Goal: Check status: Check status

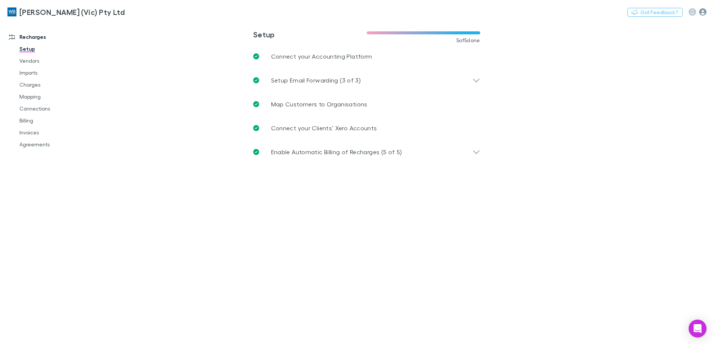
click at [703, 13] on icon "button" at bounding box center [702, 11] width 7 height 7
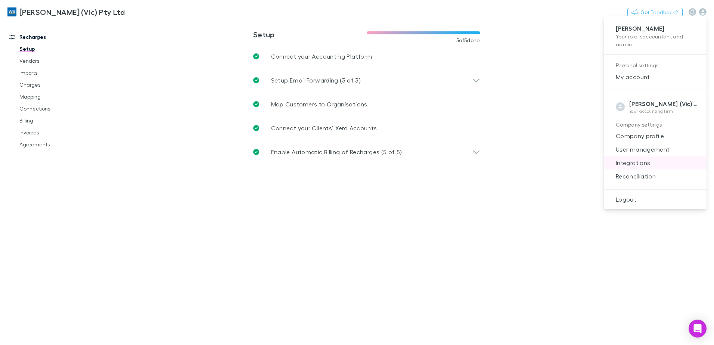
click at [630, 163] on span "Integrations" at bounding box center [655, 162] width 91 height 9
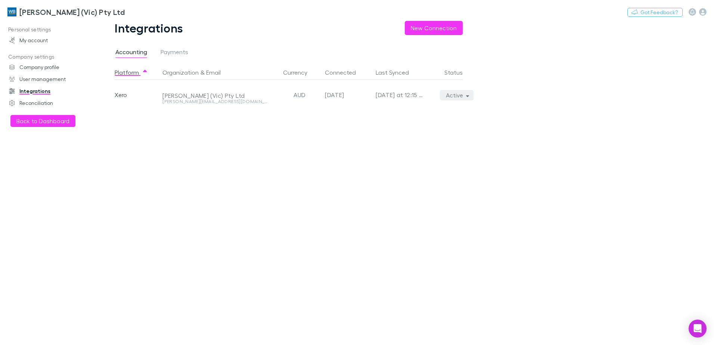
click at [470, 97] on button "Active" at bounding box center [457, 95] width 34 height 10
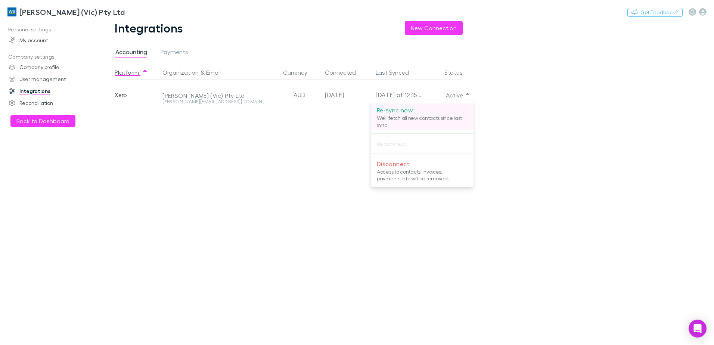
click at [416, 117] on p "We'll fetch all new contacts since last sync" at bounding box center [422, 121] width 91 height 13
click at [50, 13] on div at bounding box center [357, 172] width 714 height 345
click at [27, 10] on h3 "[PERSON_NAME] (Vic) Pty Ltd" at bounding box center [71, 11] width 105 height 9
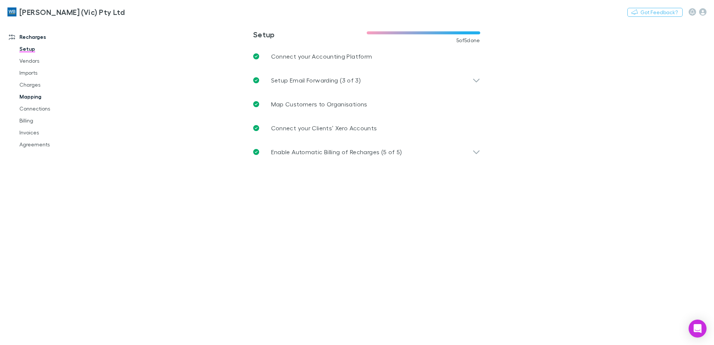
click at [28, 93] on link "Mapping" at bounding box center [56, 97] width 89 height 12
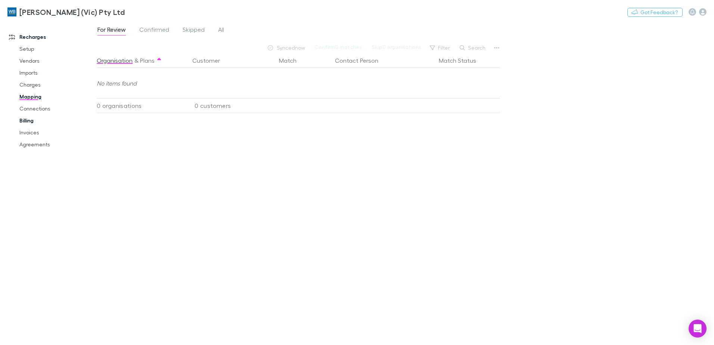
click at [24, 116] on link "Billing" at bounding box center [56, 121] width 89 height 12
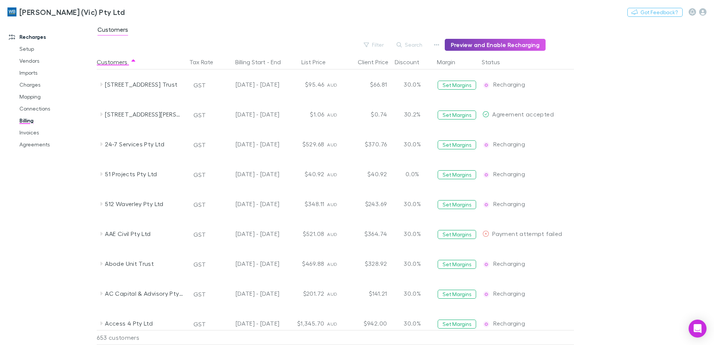
click at [488, 46] on button "Preview and Enable Recharging" at bounding box center [495, 45] width 101 height 12
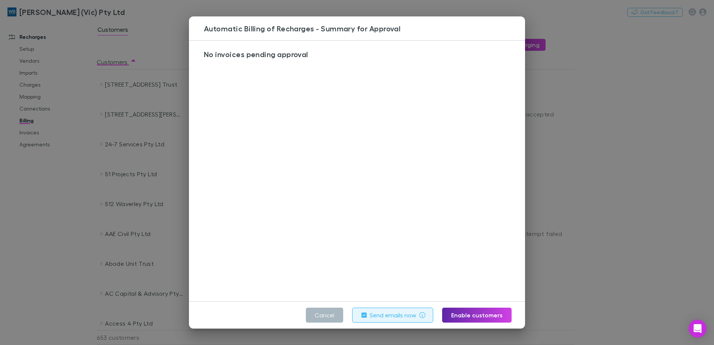
click at [325, 315] on button "Cancel" at bounding box center [324, 315] width 37 height 15
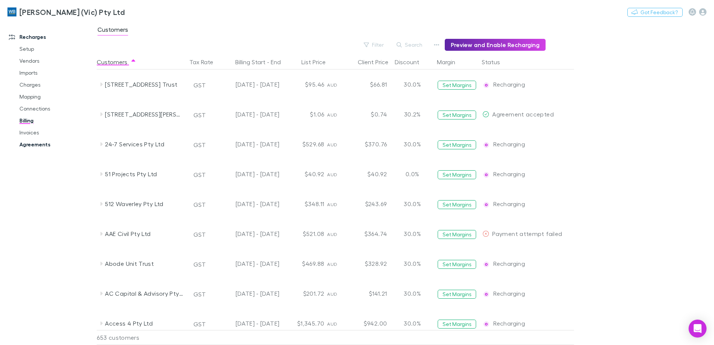
click at [36, 143] on link "Agreements" at bounding box center [56, 145] width 89 height 12
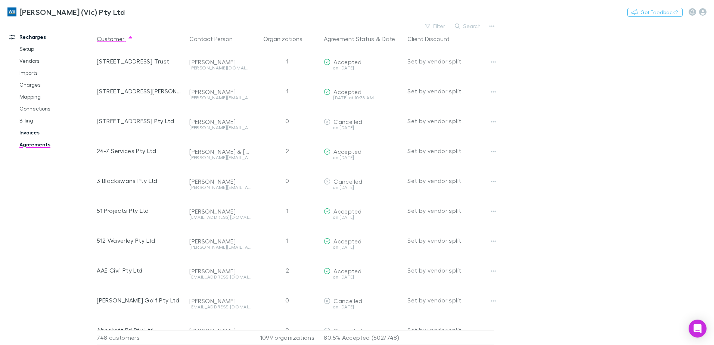
click at [31, 132] on link "Invoices" at bounding box center [56, 133] width 89 height 12
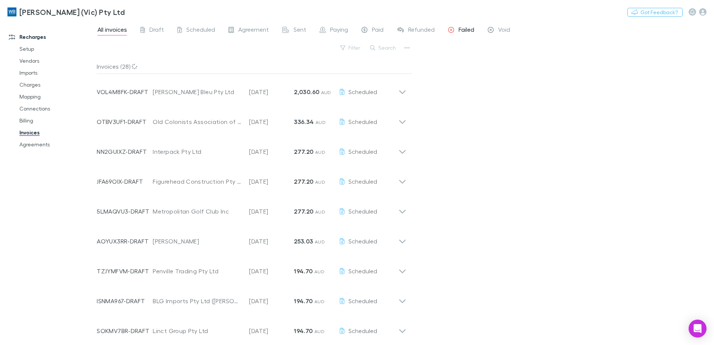
click at [461, 29] on span "Failed" at bounding box center [467, 31] width 16 height 10
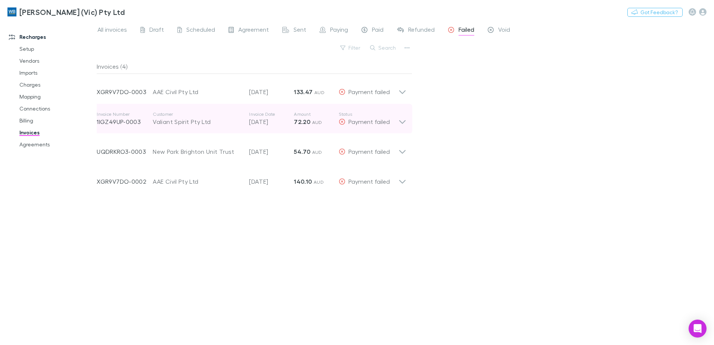
click at [403, 122] on icon at bounding box center [402, 122] width 6 height 4
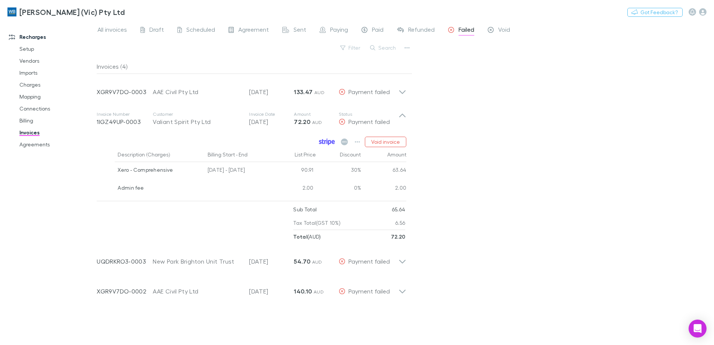
click at [324, 143] on icon at bounding box center [323, 141] width 2 height 5
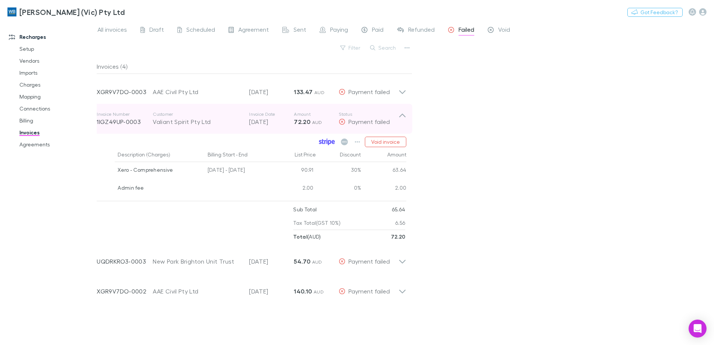
click at [401, 119] on icon at bounding box center [402, 118] width 8 height 15
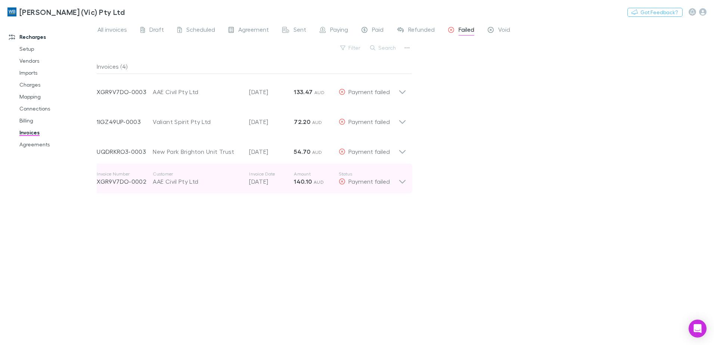
click at [403, 183] on icon at bounding box center [402, 178] width 8 height 15
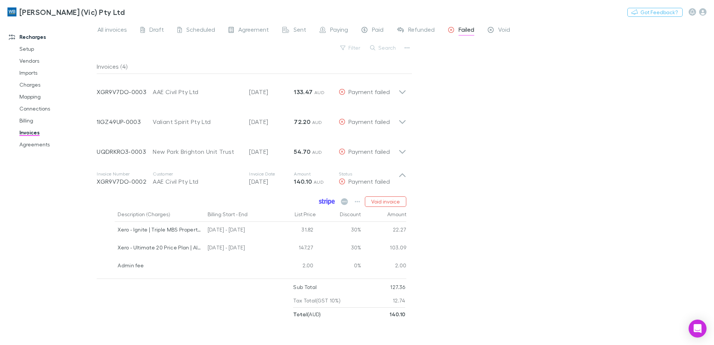
click at [326, 203] on icon at bounding box center [325, 202] width 2 height 4
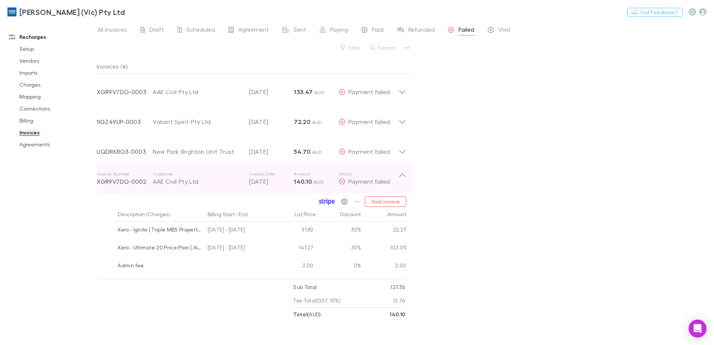
click at [403, 175] on icon at bounding box center [402, 175] width 6 height 4
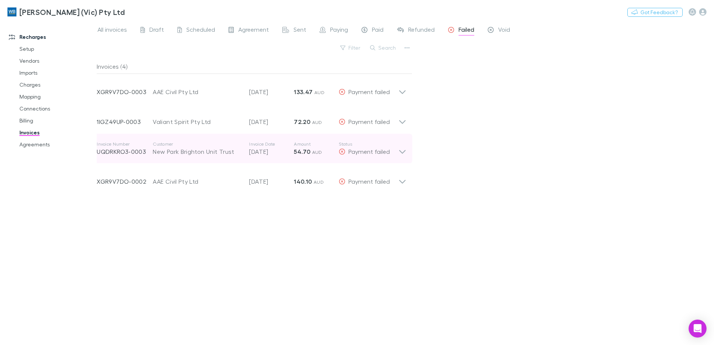
click at [400, 151] on icon at bounding box center [402, 152] width 6 height 4
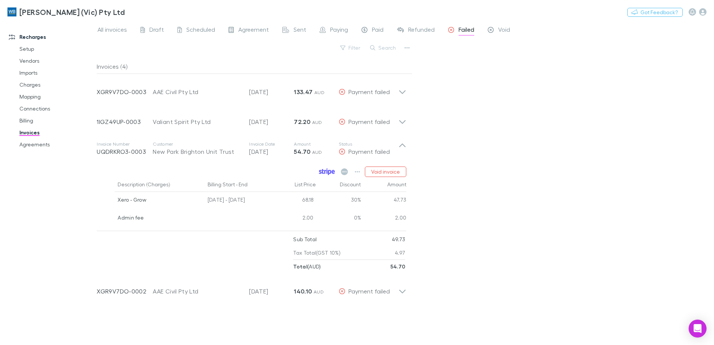
click at [326, 171] on icon at bounding box center [325, 172] width 2 height 4
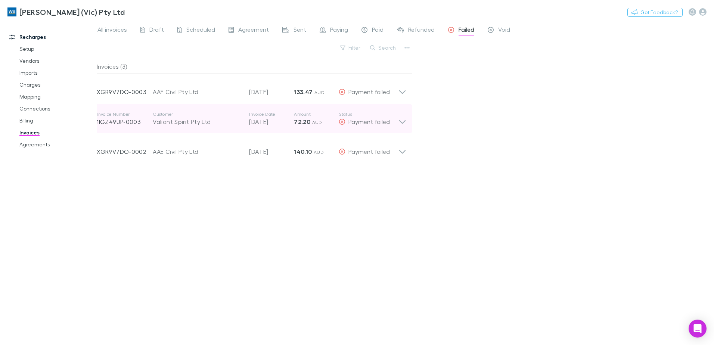
click at [404, 122] on icon at bounding box center [402, 122] width 6 height 4
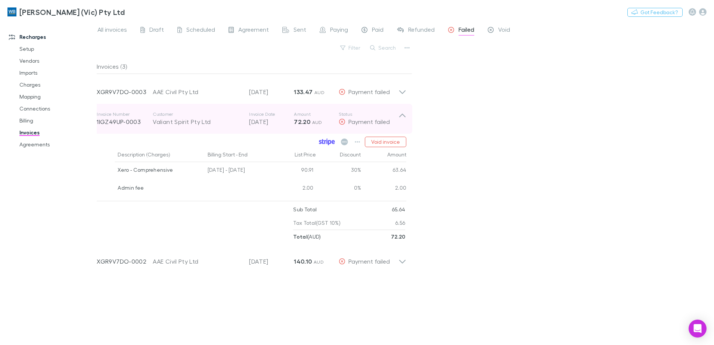
click at [404, 122] on icon at bounding box center [402, 118] width 8 height 15
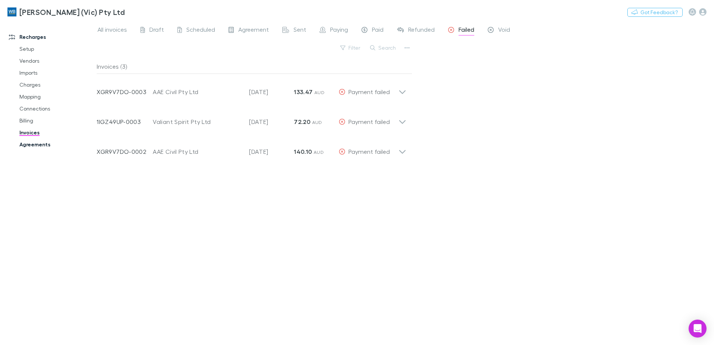
drag, startPoint x: 36, startPoint y: 143, endPoint x: 54, endPoint y: 146, distance: 17.9
click at [36, 143] on link "Agreements" at bounding box center [56, 145] width 89 height 12
click at [34, 144] on link "Agreements" at bounding box center [56, 145] width 89 height 12
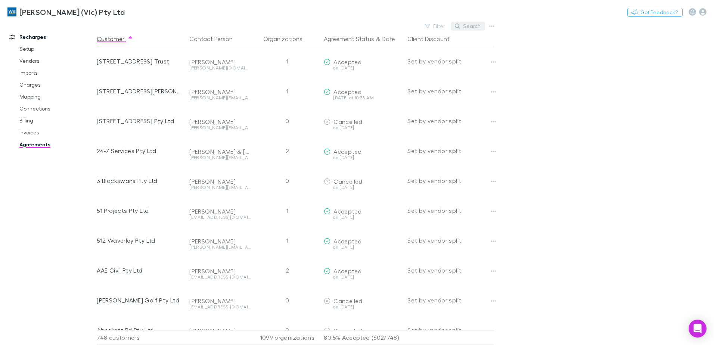
click at [472, 26] on button "Search" at bounding box center [468, 26] width 34 height 9
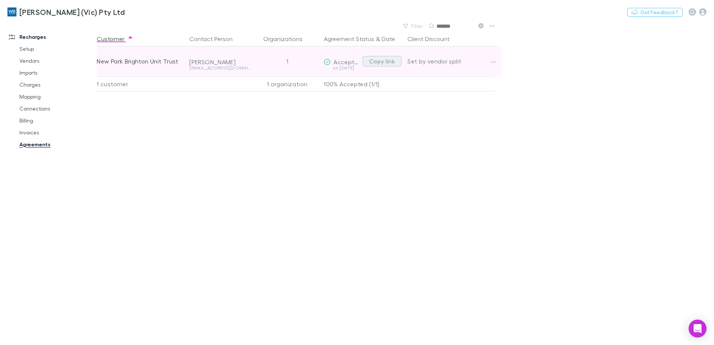
type input "*******"
click at [400, 62] on button "Copy link" at bounding box center [382, 61] width 39 height 10
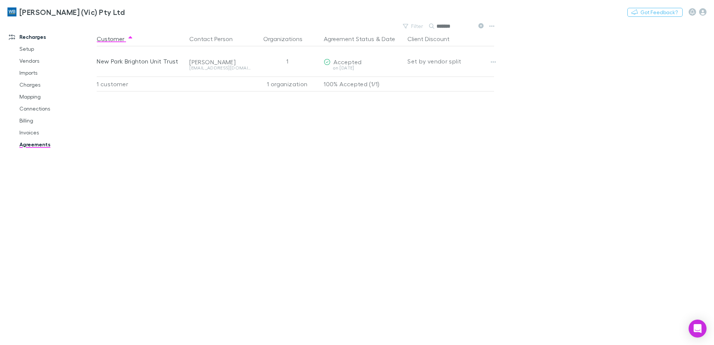
click at [340, 201] on div "Customer Contact Person Organizations Agreement Status & Date Client Discount N…" at bounding box center [302, 188] width 411 height 314
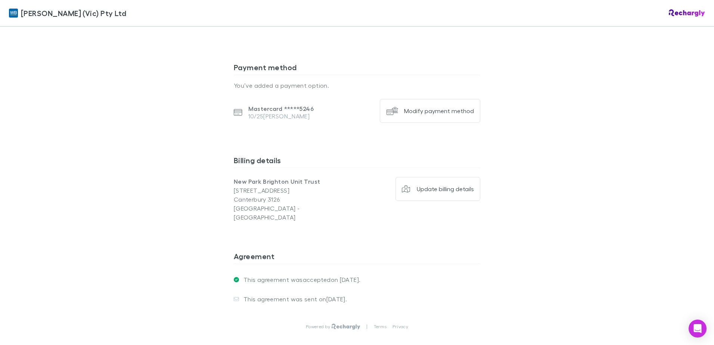
scroll to position [558, 0]
